Goal: Task Accomplishment & Management: Manage account settings

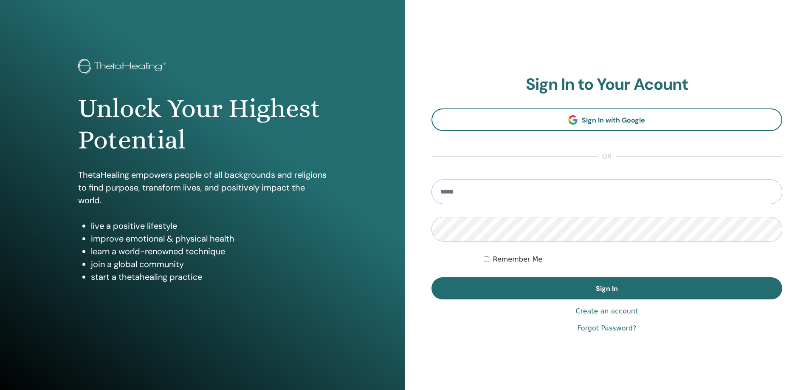
drag, startPoint x: 579, startPoint y: 186, endPoint x: 573, endPoint y: 182, distance: 6.1
click at [579, 186] on input "email" at bounding box center [607, 191] width 351 height 25
type input "**********"
click at [432, 277] on button "Sign In" at bounding box center [607, 288] width 351 height 22
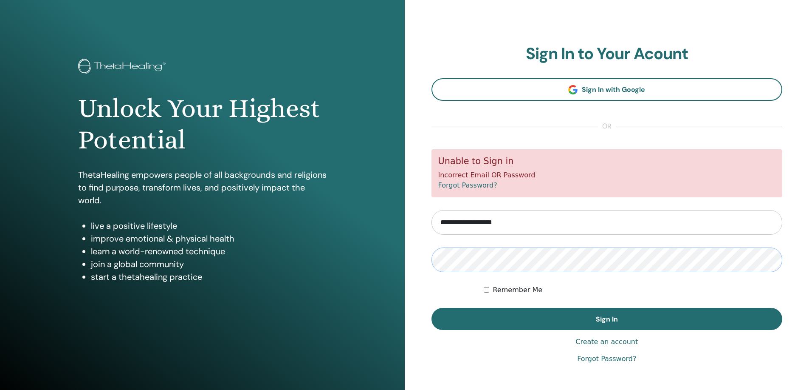
click at [432, 308] on button "Sign In" at bounding box center [607, 319] width 351 height 22
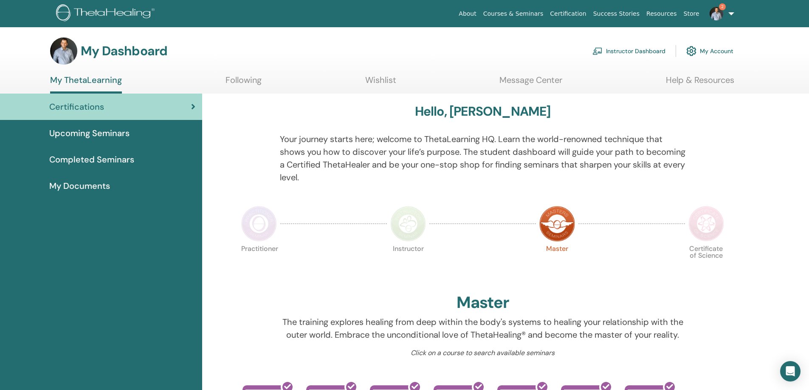
click at [641, 53] on link "Instructor Dashboard" at bounding box center [629, 51] width 73 height 19
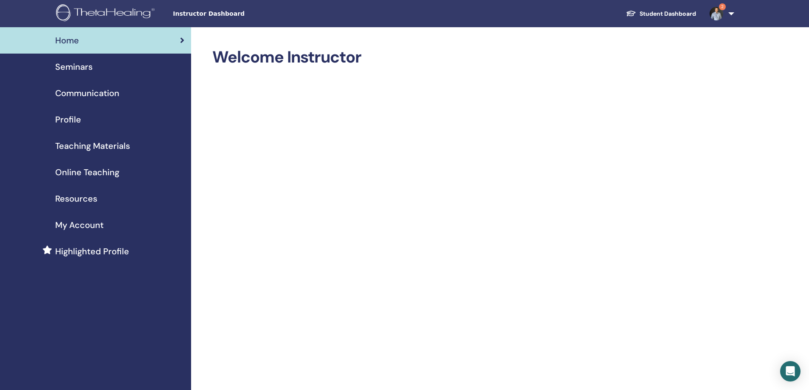
click at [79, 69] on span "Seminars" at bounding box center [73, 66] width 37 height 13
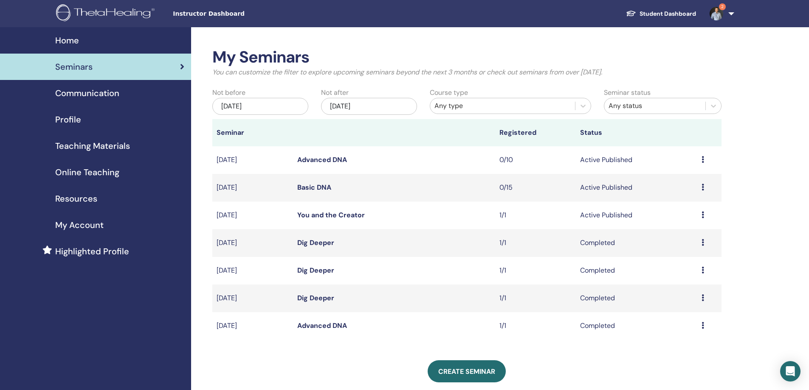
click at [701, 214] on td "Preview Edit Attendees Cancel" at bounding box center [710, 215] width 24 height 28
click at [703, 214] on icon at bounding box center [703, 214] width 3 height 7
click at [685, 247] on link "Attendees" at bounding box center [680, 246] width 32 height 9
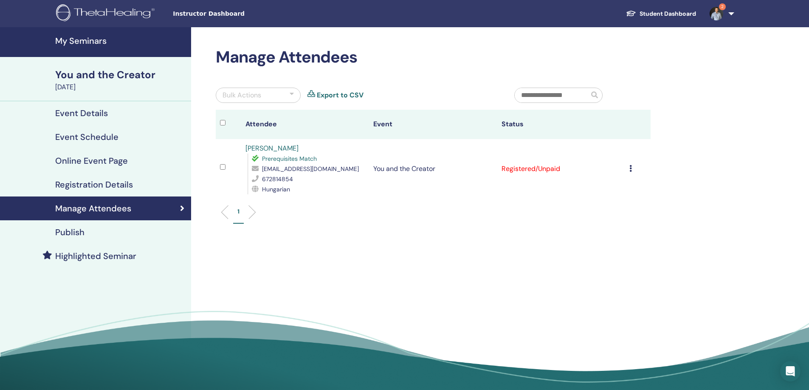
click at [625, 166] on td "Cancel Registration Do not auto-certify Mark as Paid Mark as Unpaid Mark as Abs…" at bounding box center [637, 168] width 25 height 59
click at [631, 166] on icon at bounding box center [631, 168] width 3 height 7
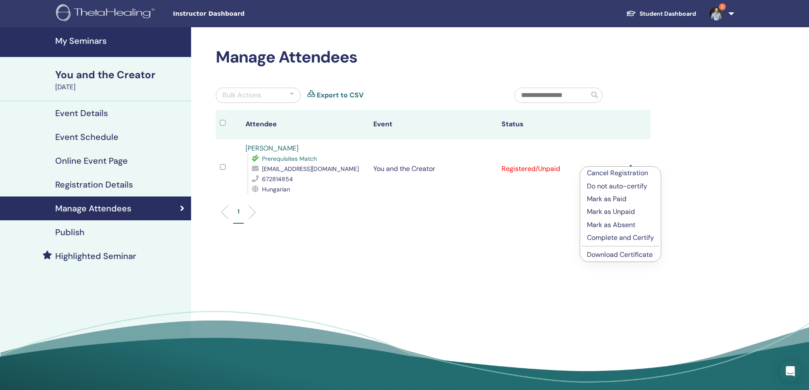
click at [631, 233] on p "Complete and Certify" at bounding box center [620, 237] width 67 height 10
